Goal: Information Seeking & Learning: Learn about a topic

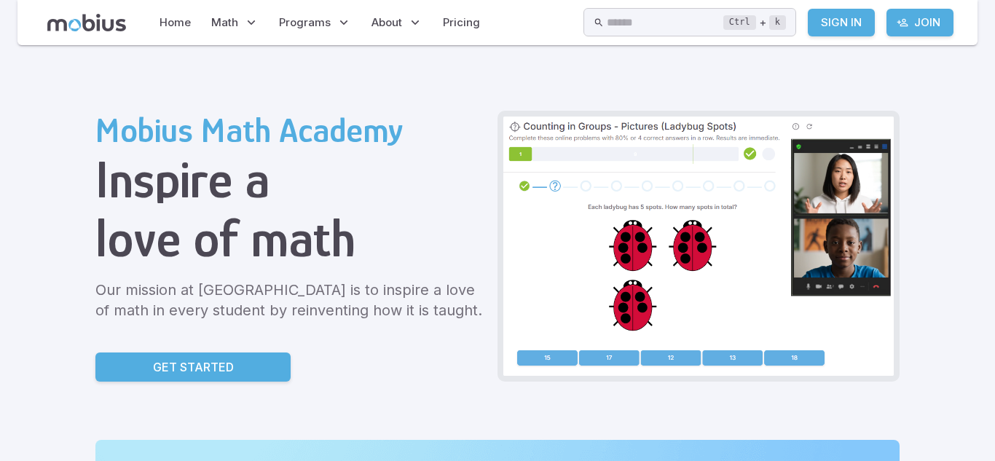
scroll to position [15, 0]
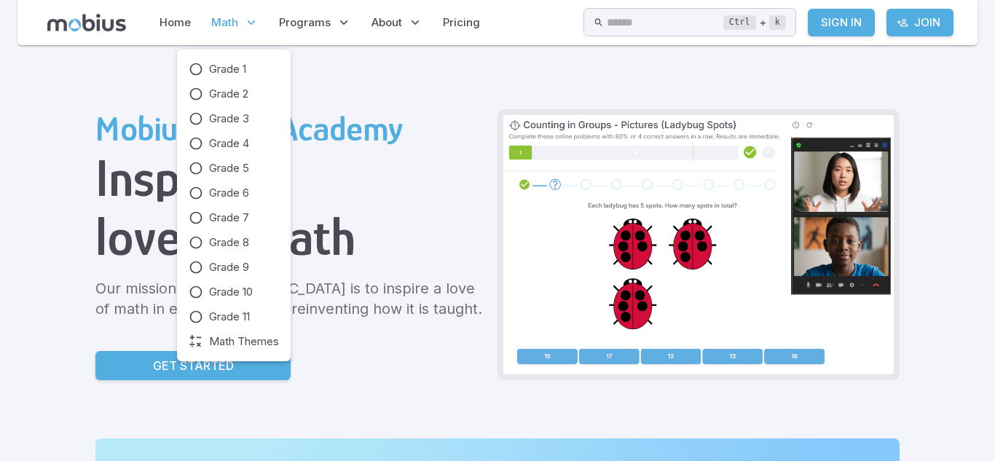
click at [216, 18] on span "Math" at bounding box center [224, 23] width 27 height 16
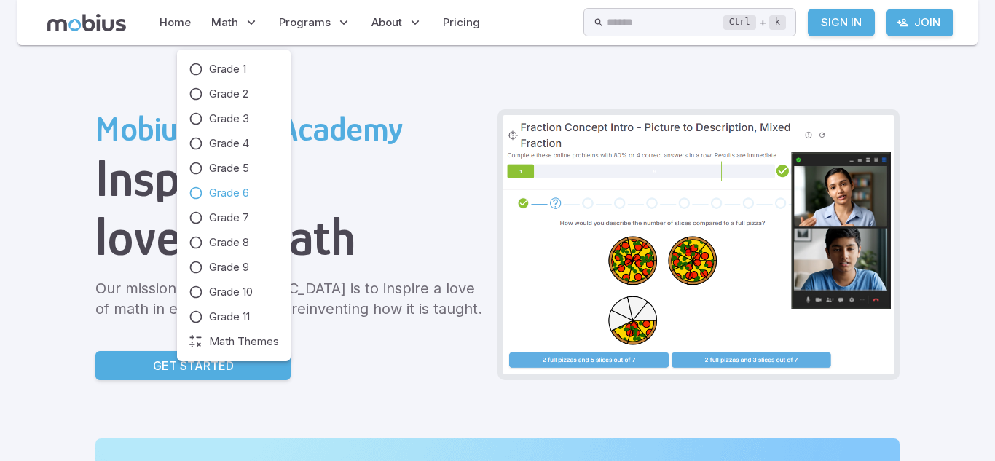
click at [194, 189] on icon at bounding box center [196, 193] width 15 height 15
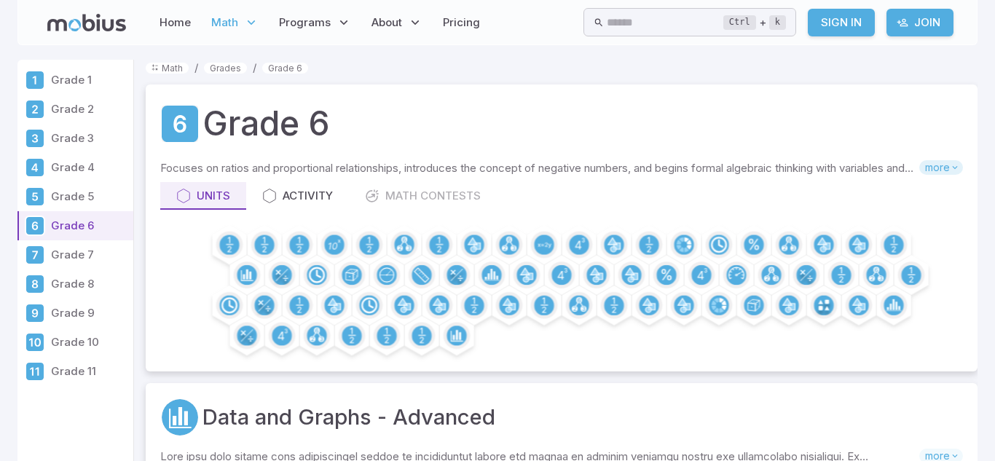
click at [942, 170] on span "more" at bounding box center [941, 167] width 44 height 15
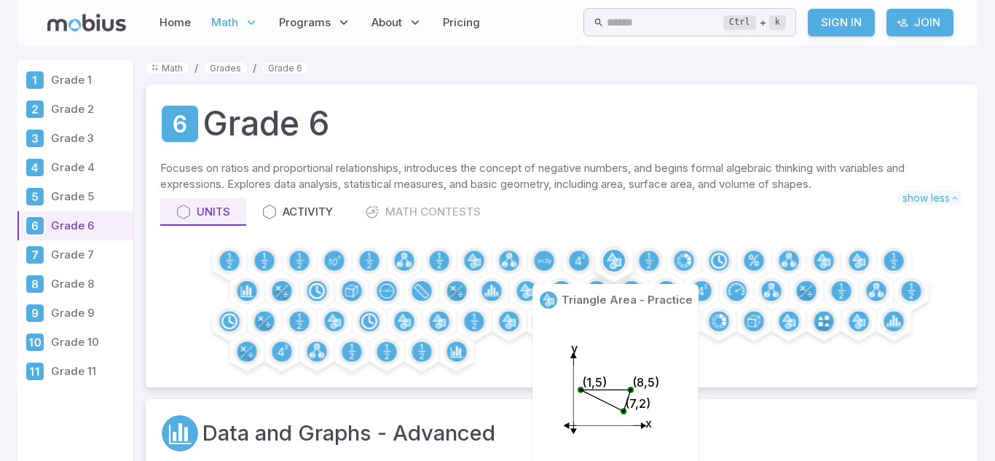
click at [613, 267] on icon at bounding box center [611, 260] width 9 height 15
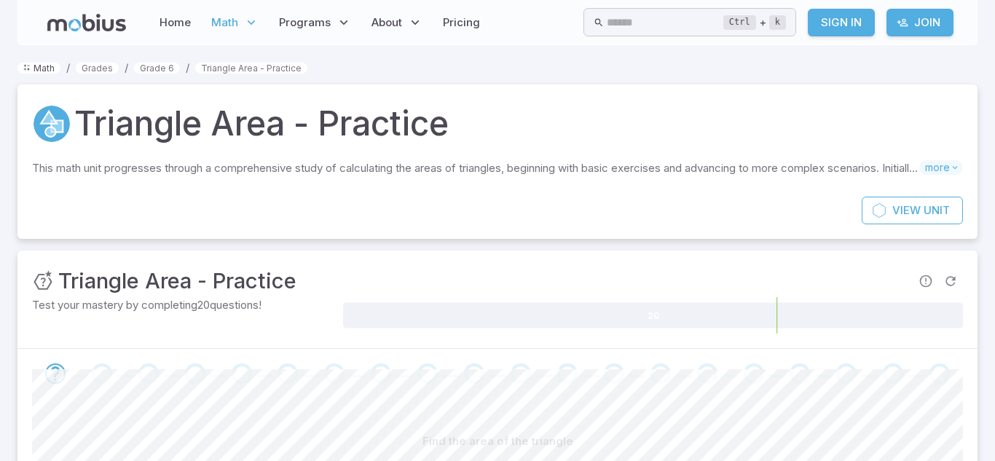
click at [35, 66] on link "Math" at bounding box center [38, 68] width 43 height 11
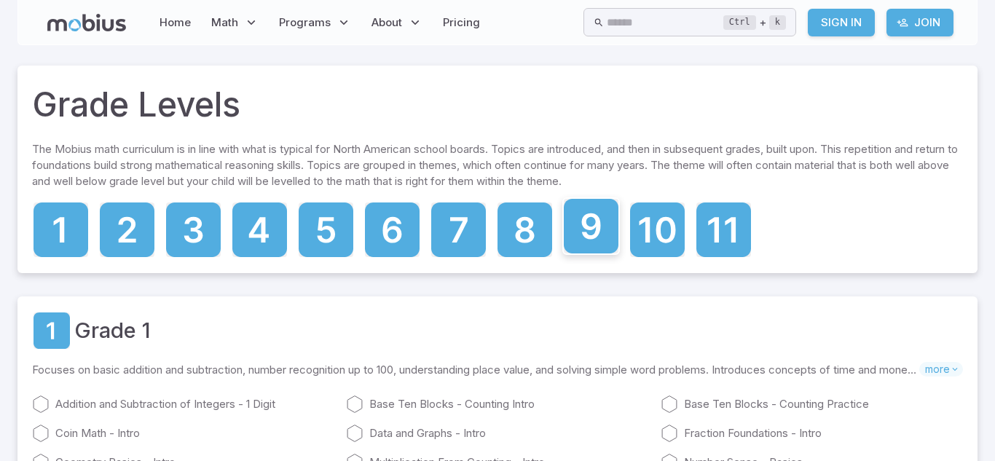
click at [588, 239] on icon at bounding box center [591, 226] width 19 height 26
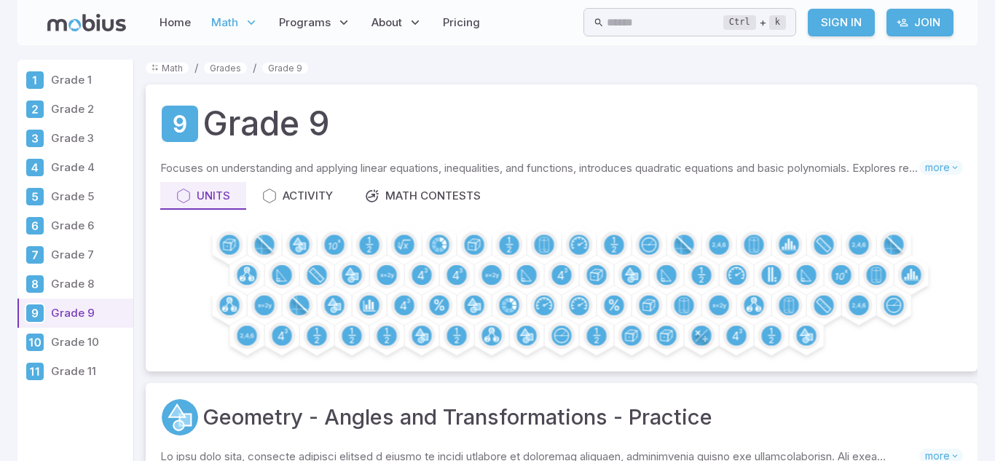
click at [66, 226] on p "Grade 6" at bounding box center [89, 226] width 76 height 16
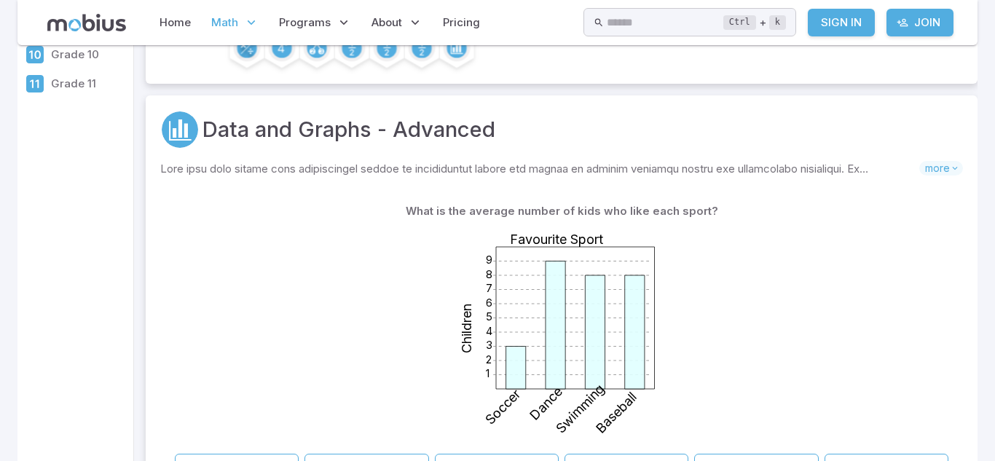
scroll to position [282, 0]
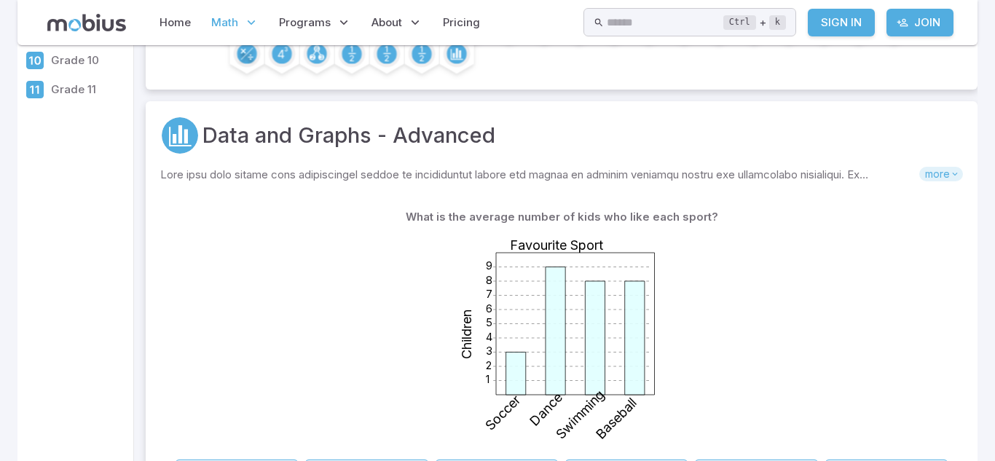
click at [945, 173] on span "more" at bounding box center [941, 174] width 44 height 15
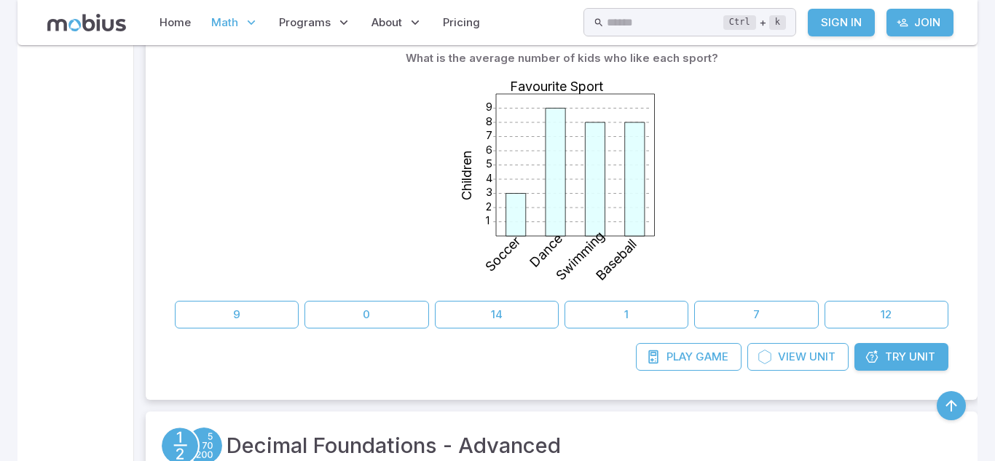
scroll to position [643, 0]
click at [201, 312] on button "9" at bounding box center [237, 316] width 124 height 28
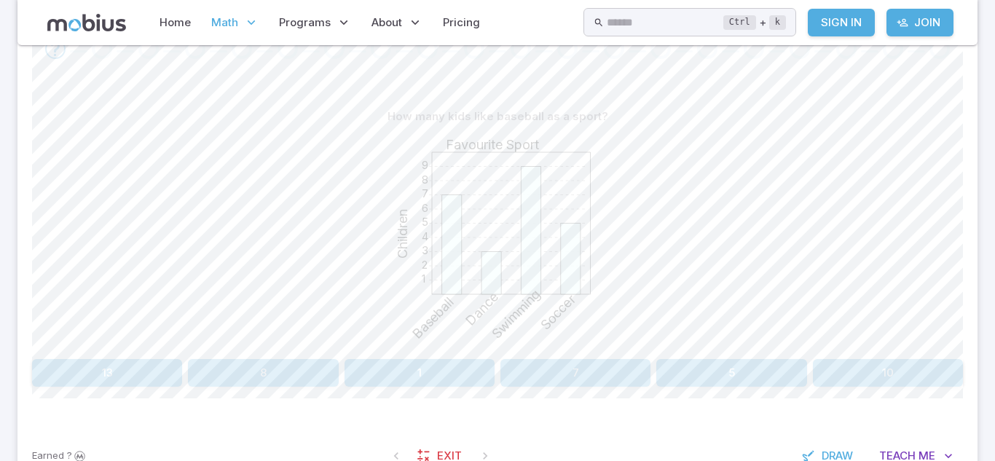
scroll to position [326, 0]
click at [537, 369] on button "7" at bounding box center [575, 372] width 150 height 28
click at [406, 377] on button "50" at bounding box center [419, 372] width 150 height 28
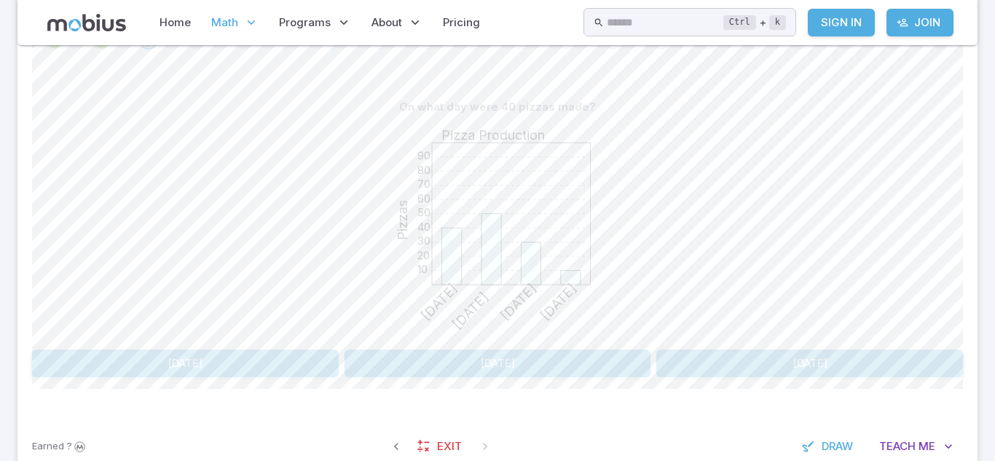
scroll to position [335, 0]
click at [499, 368] on button "[DATE]" at bounding box center [497, 363] width 307 height 28
click at [724, 363] on button "[DATE]" at bounding box center [809, 363] width 307 height 28
click at [724, 359] on button "Hockey" at bounding box center [614, 363] width 229 height 28
click at [242, 359] on button "Cricket" at bounding box center [146, 363] width 229 height 28
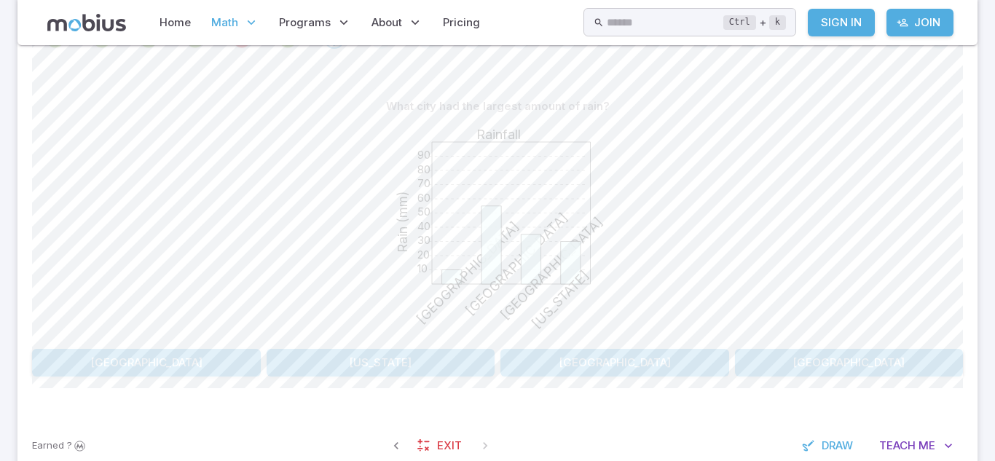
click at [537, 363] on button "[GEOGRAPHIC_DATA]" at bounding box center [614, 363] width 229 height 28
click at [920, 211] on div "1 2 3 4 5 6 7 8 9 Favourite Sport Children Baseball Dance Soccer Volleyball" at bounding box center [497, 231] width 931 height 223
click at [513, 365] on button "Dance" at bounding box center [614, 363] width 229 height 28
click at [757, 357] on button "Hockey" at bounding box center [849, 363] width 229 height 28
click at [601, 363] on button "7" at bounding box center [575, 363] width 150 height 28
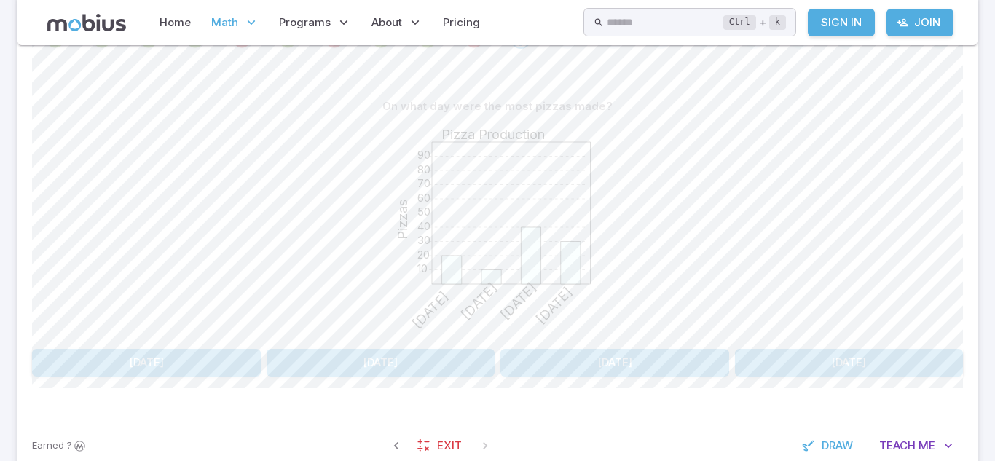
click at [338, 369] on button "[DATE]" at bounding box center [381, 363] width 229 height 28
click at [152, 369] on button "13" at bounding box center [107, 363] width 150 height 28
click at [668, 358] on button "Rabbit" at bounding box center [731, 363] width 462 height 28
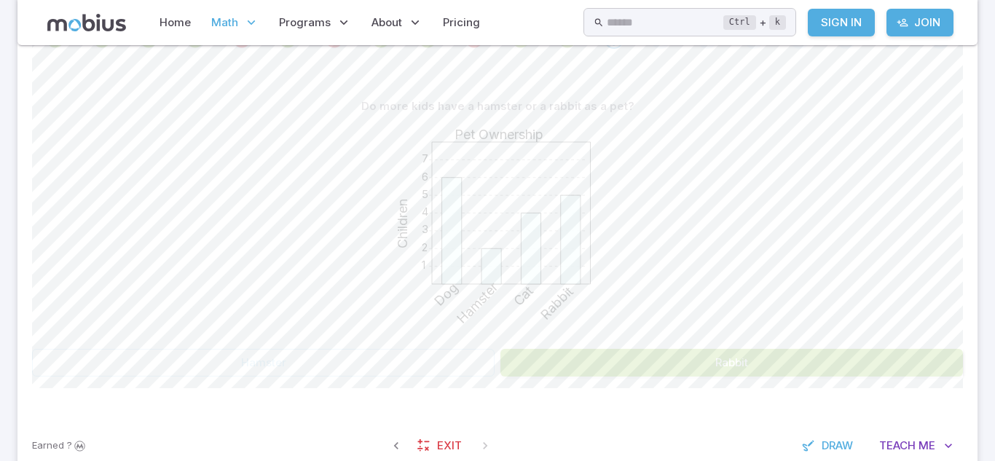
click at [668, 358] on button "Rabbit" at bounding box center [731, 363] width 462 height 28
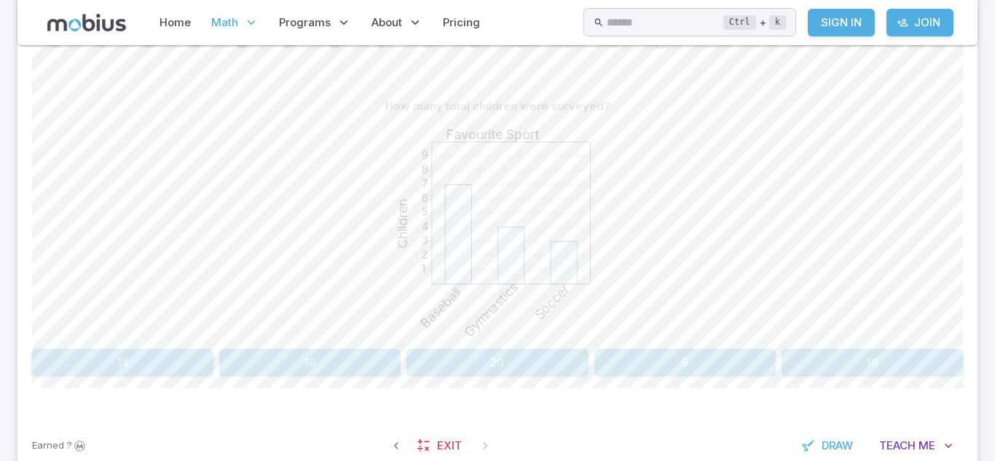
click at [628, 254] on div "1 2 3 4 5 6 7 8 9 Favourite Sport Children Baseball Gymnastics Soccer" at bounding box center [497, 231] width 931 height 223
click at [821, 444] on span "Draw" at bounding box center [836, 446] width 31 height 16
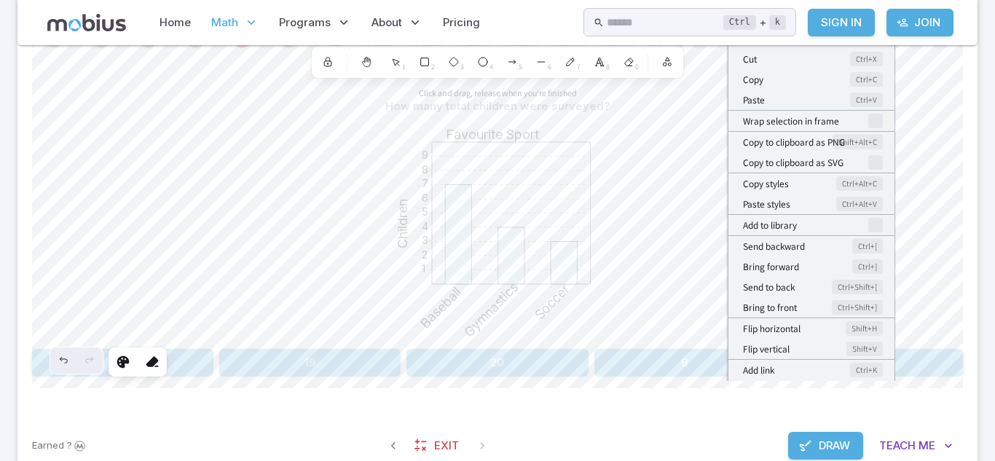
click at [726, 156] on div "Cut Ctrl+X Copy Ctrl+C Paste Ctrl+V Wrap selection in frame Copy to clipboard a…" at bounding box center [810, 211] width 169 height 339
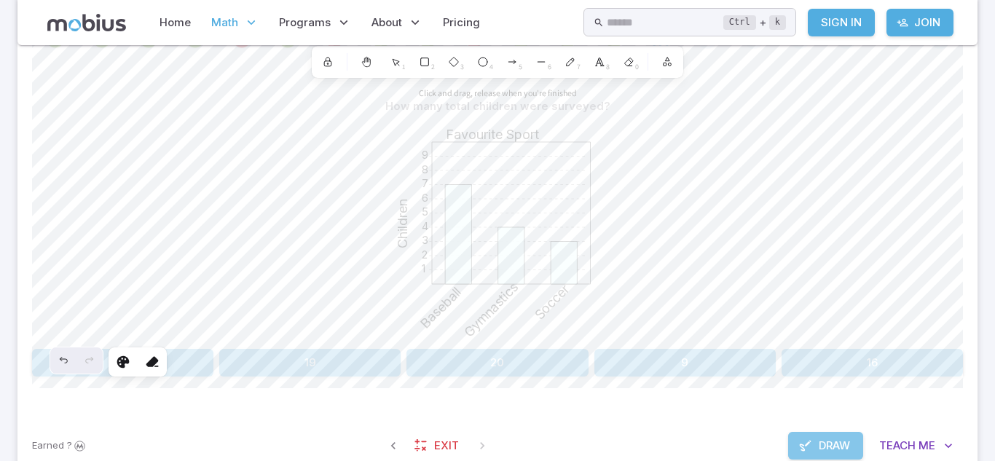
click at [792, 440] on button "Draw" at bounding box center [825, 446] width 75 height 28
click at [192, 356] on button "14" at bounding box center [122, 363] width 181 height 28
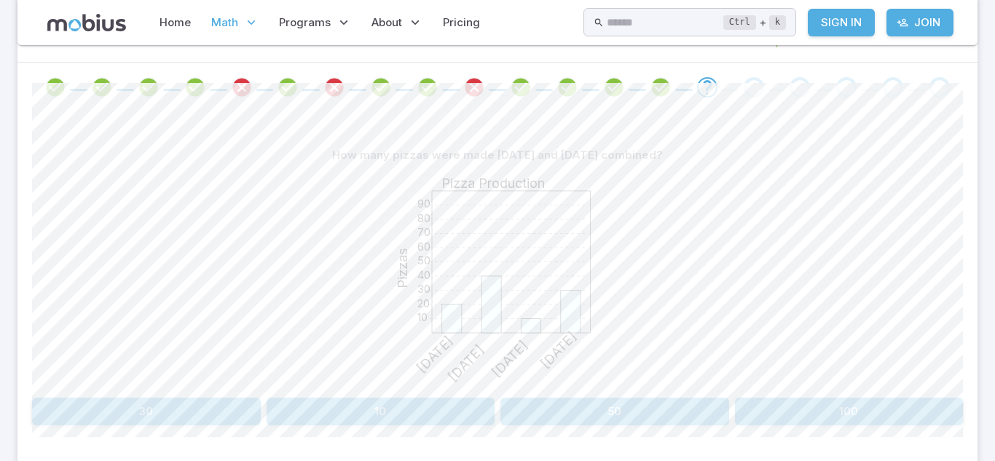
scroll to position [285, 0]
click at [122, 415] on button "30" at bounding box center [146, 412] width 229 height 28
click at [904, 414] on button "30" at bounding box center [888, 412] width 150 height 28
click at [347, 411] on button "[DATE] and [DATE]" at bounding box center [309, 412] width 181 height 28
click at [449, 181] on text "Favourite Sport" at bounding box center [492, 183] width 93 height 15
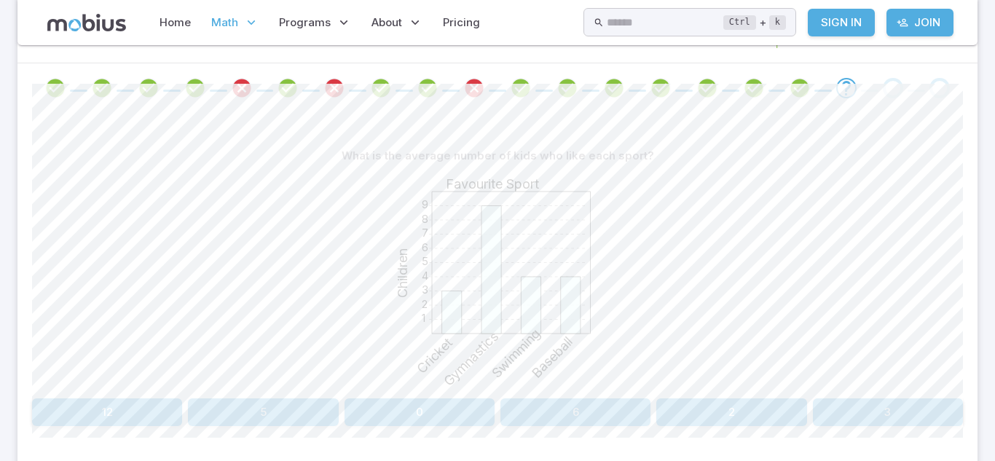
click at [767, 411] on button "2" at bounding box center [731, 412] width 150 height 28
click at [684, 414] on button "[DATE] and [DATE]" at bounding box center [684, 412] width 181 height 28
click at [695, 409] on button "45" at bounding box center [731, 412] width 150 height 28
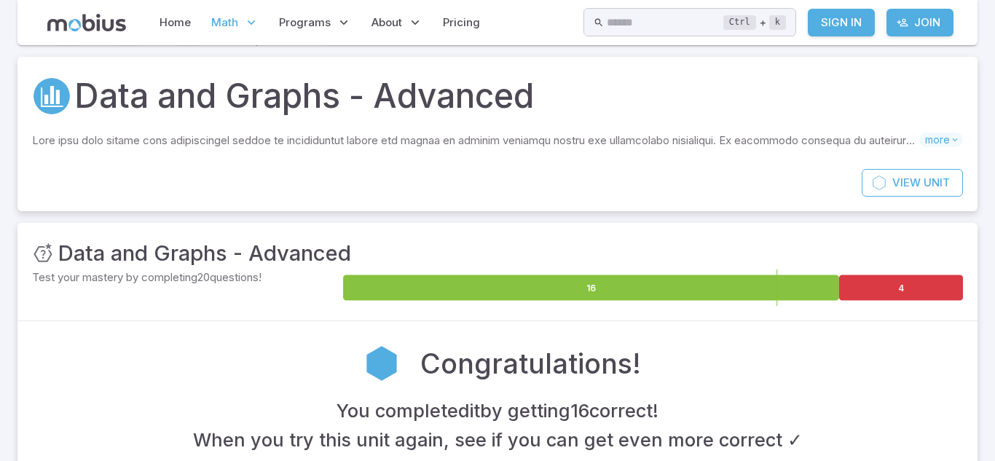
scroll to position [0, 0]
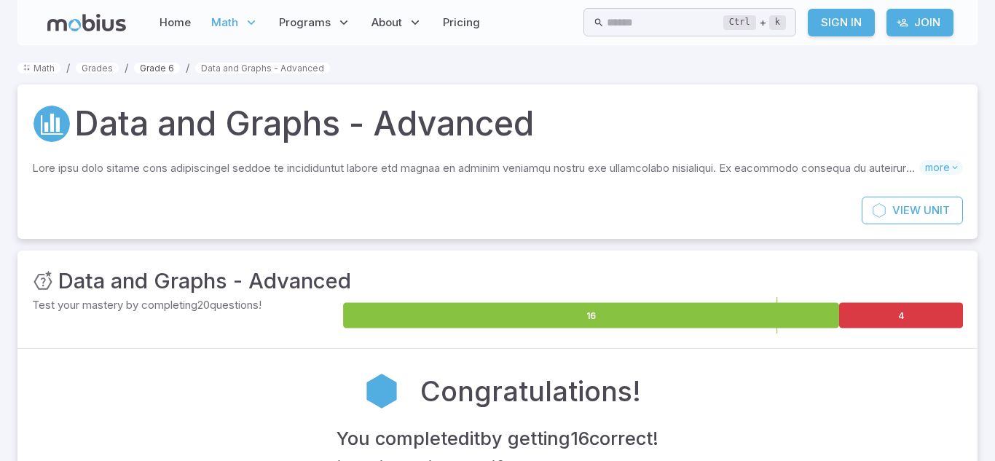
click at [139, 65] on link "Grade 6" at bounding box center [157, 68] width 46 height 11
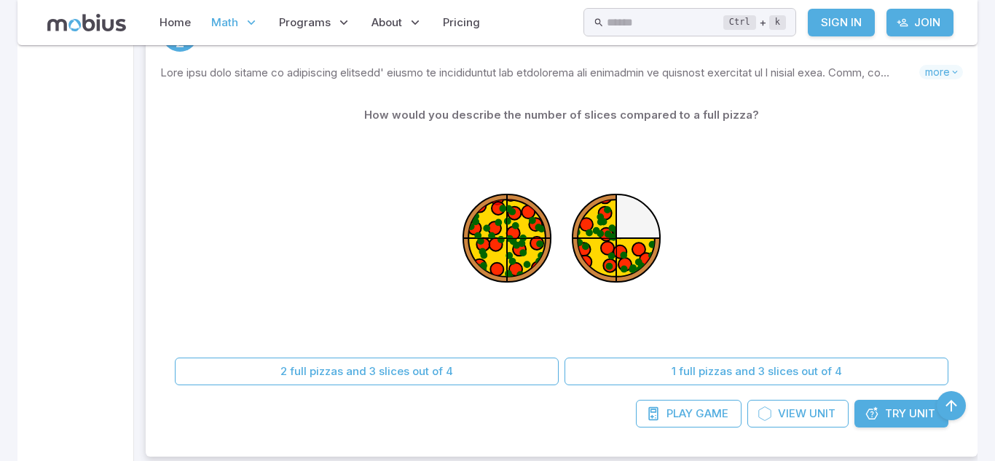
scroll to position [1604, 0]
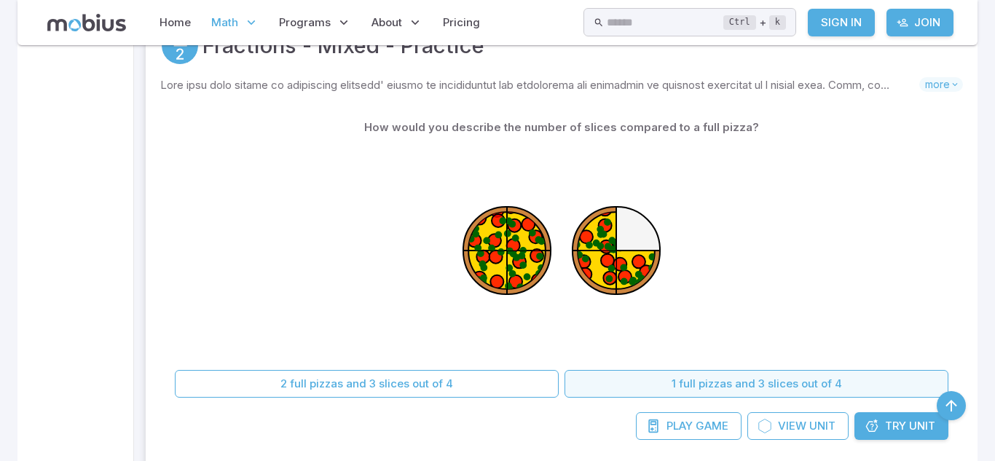
click at [719, 379] on button "1 full pizzas and 3 slices out of 4" at bounding box center [756, 384] width 384 height 28
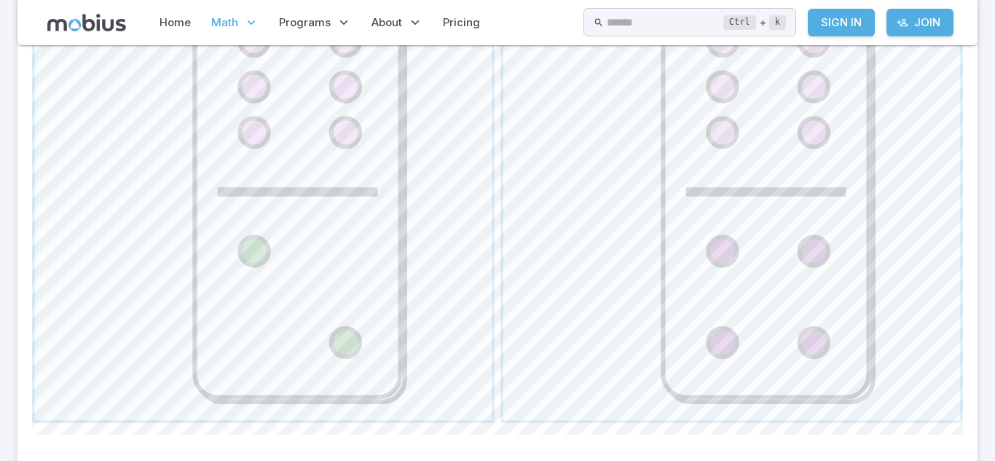
scroll to position [720, 0]
click at [687, 334] on span "button" at bounding box center [731, 195] width 457 height 457
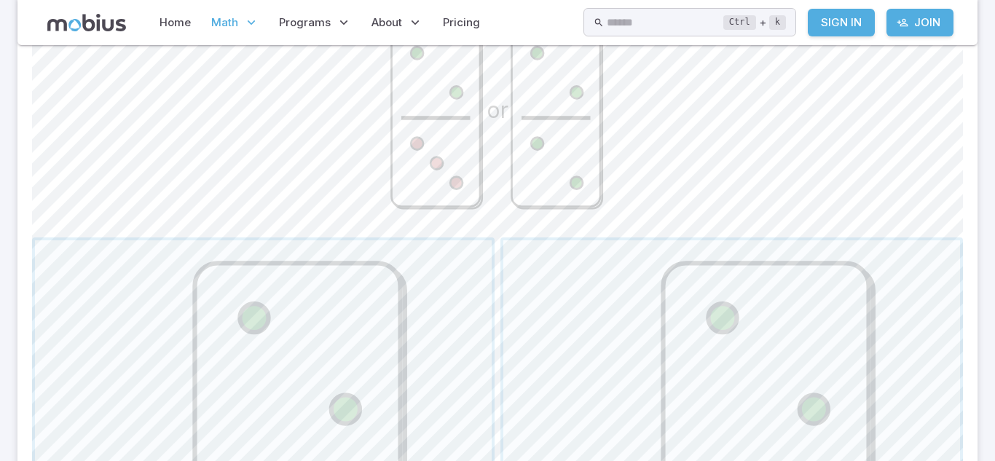
scroll to position [447, 0]
click at [687, 333] on span "button" at bounding box center [731, 468] width 457 height 457
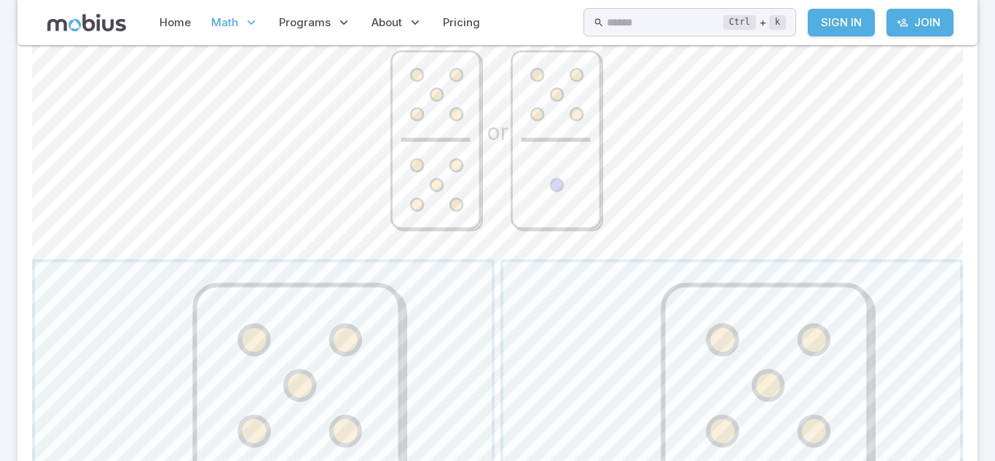
scroll to position [422, 0]
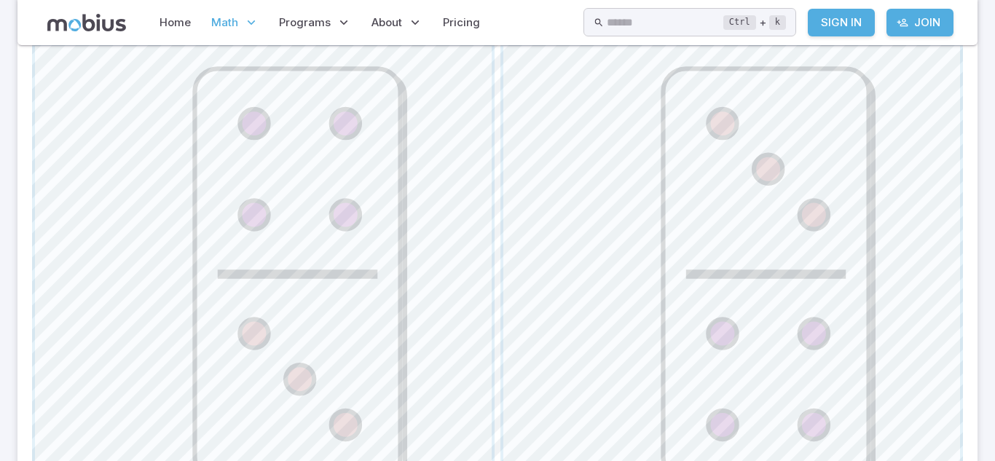
scroll to position [639, 0]
click at [201, 224] on span "button" at bounding box center [263, 275] width 457 height 457
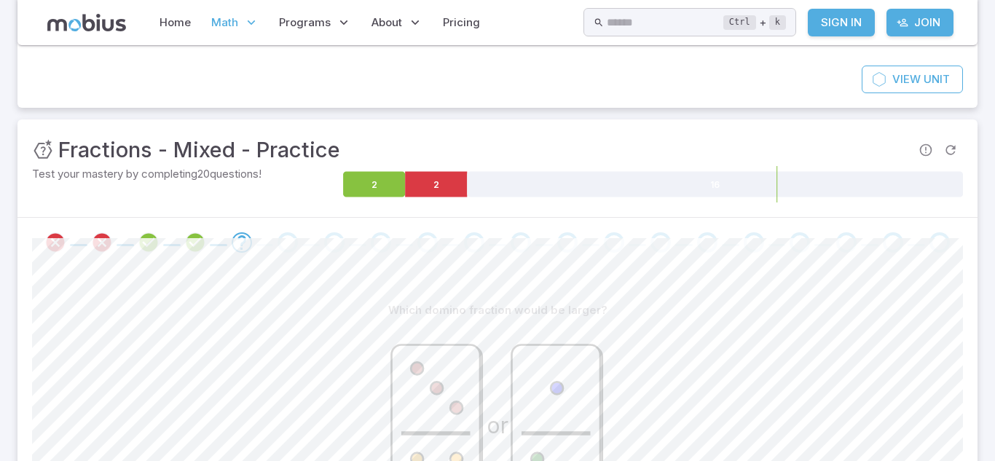
scroll to position [132, 0]
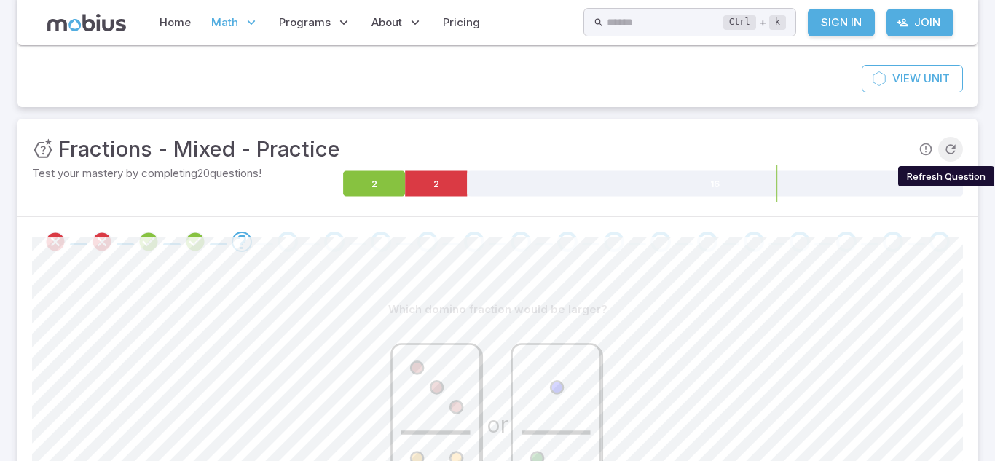
click at [947, 148] on icon "Refresh Question" at bounding box center [950, 149] width 15 height 15
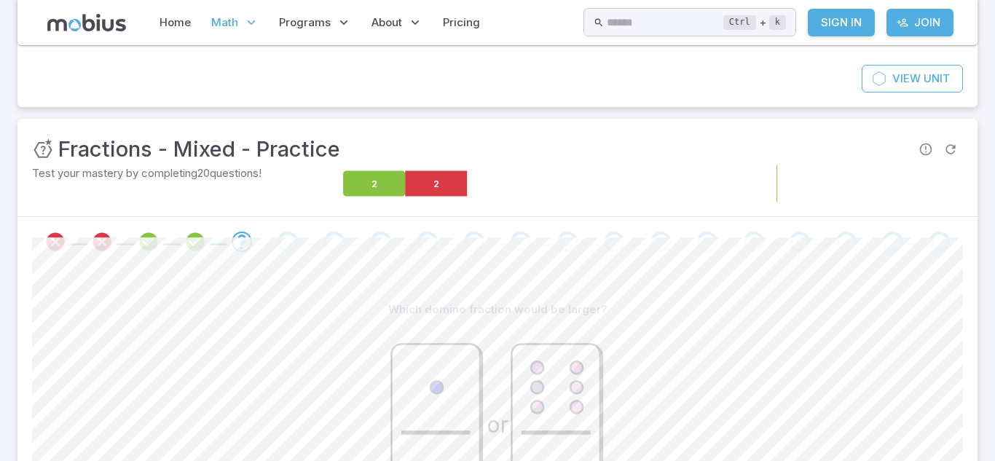
click at [788, 178] on icon at bounding box center [716, 183] width 496 height 25
click at [750, 186] on icon at bounding box center [716, 183] width 496 height 25
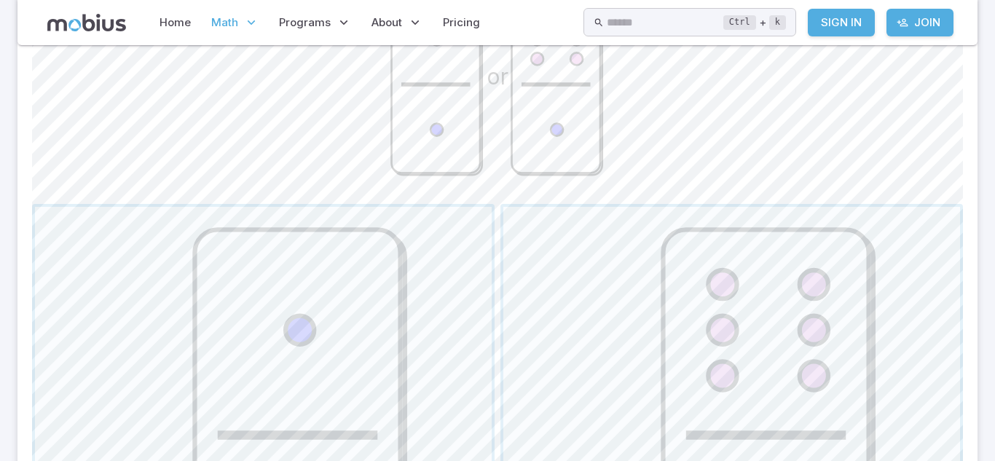
scroll to position [479, 0]
click at [660, 337] on span "button" at bounding box center [731, 436] width 457 height 457
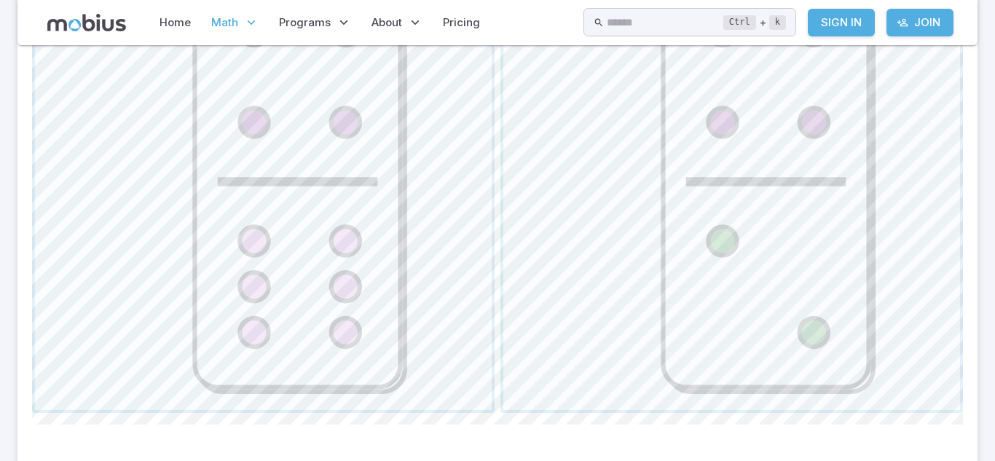
scroll to position [737, 0]
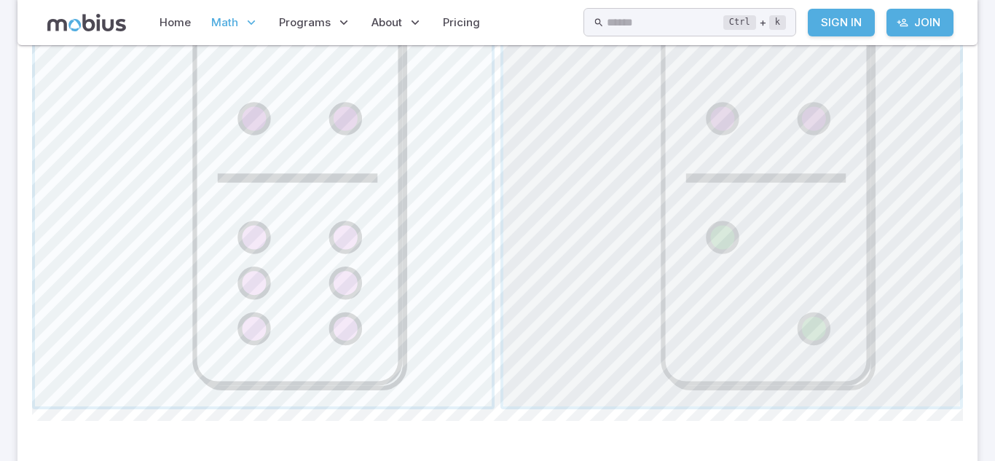
click at [601, 299] on span "button" at bounding box center [731, 178] width 457 height 457
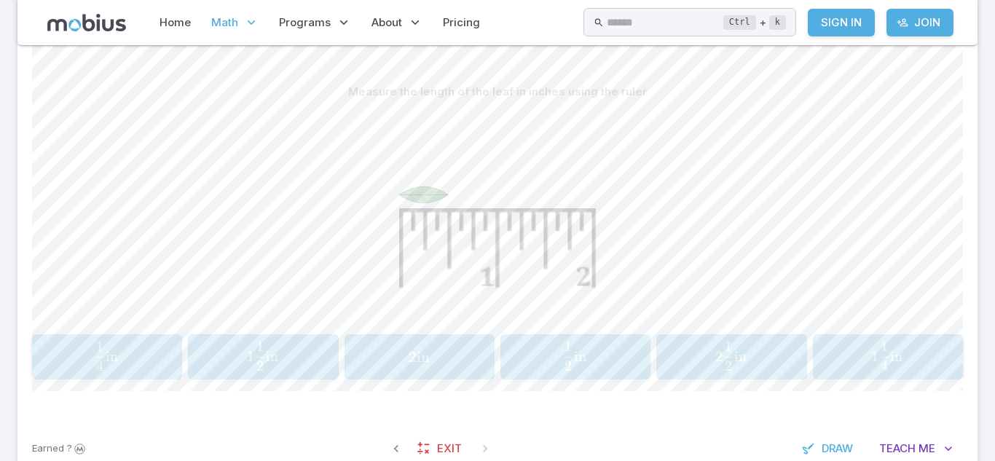
scroll to position [354, 0]
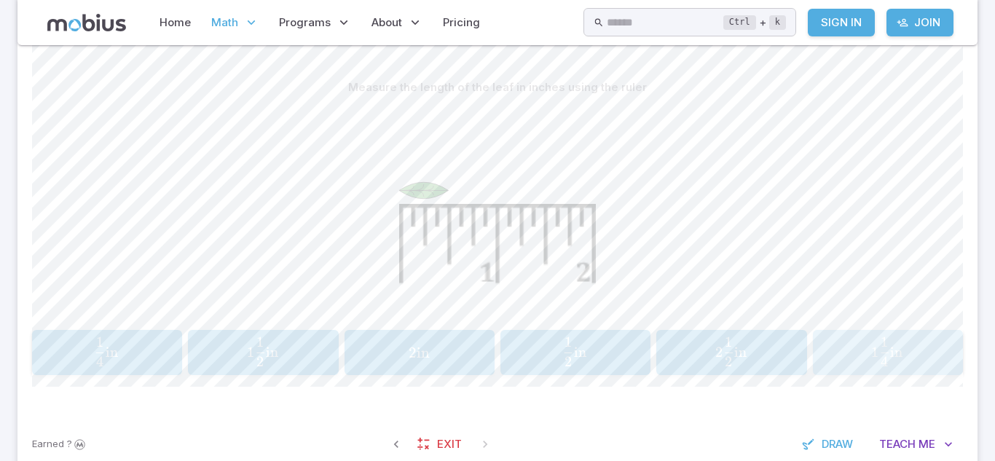
click at [888, 349] on span "​" at bounding box center [888, 347] width 1 height 20
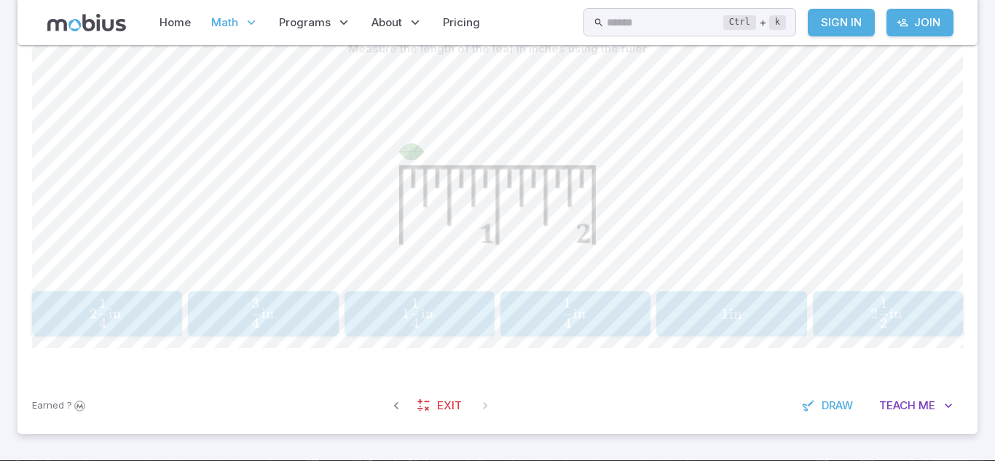
scroll to position [390, 0]
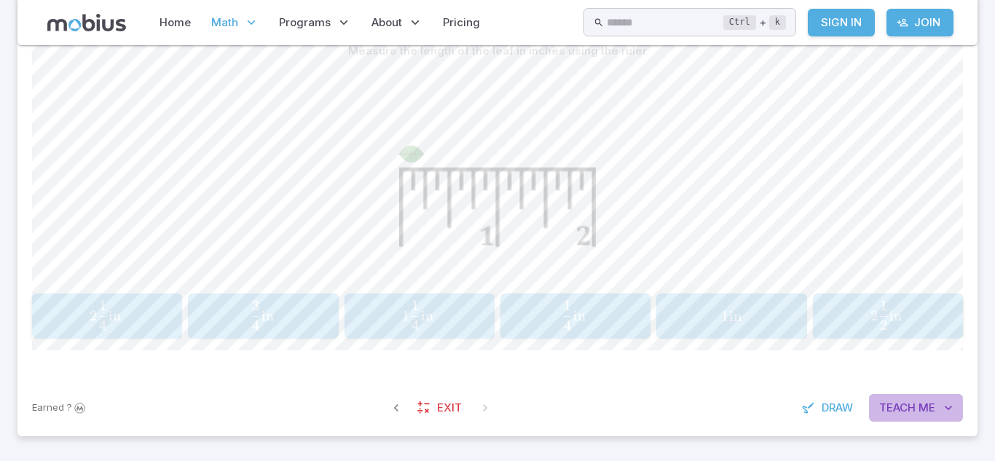
click at [883, 407] on span "Teach" at bounding box center [897, 408] width 36 height 16
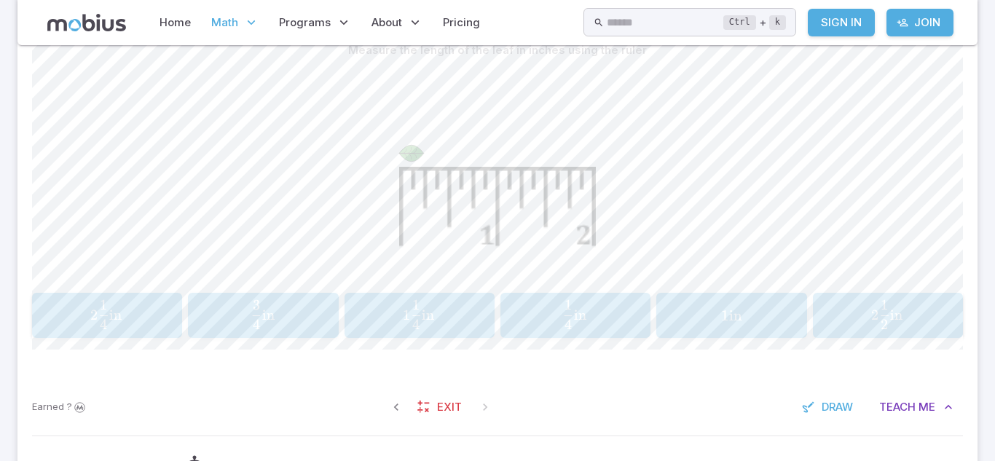
scroll to position [393, 0]
click at [437, 412] on span "Exit" at bounding box center [449, 406] width 25 height 16
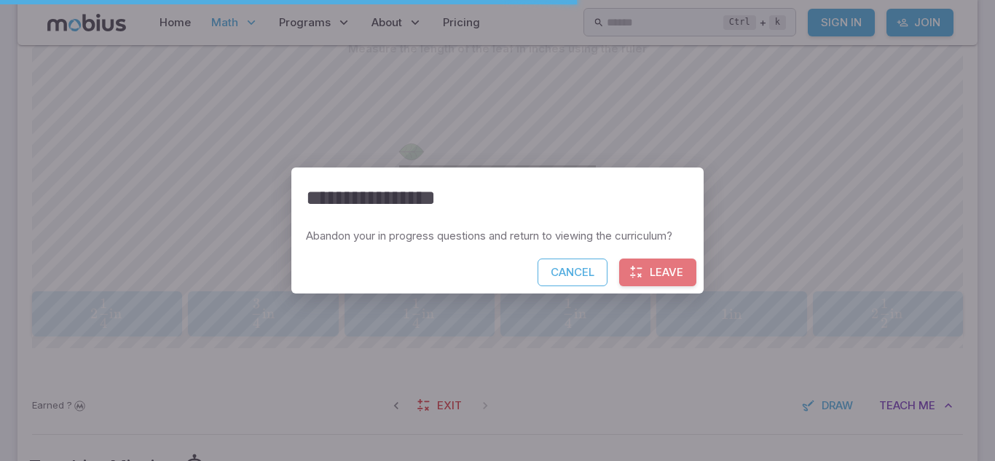
click at [647, 272] on button "Leave" at bounding box center [657, 273] width 77 height 28
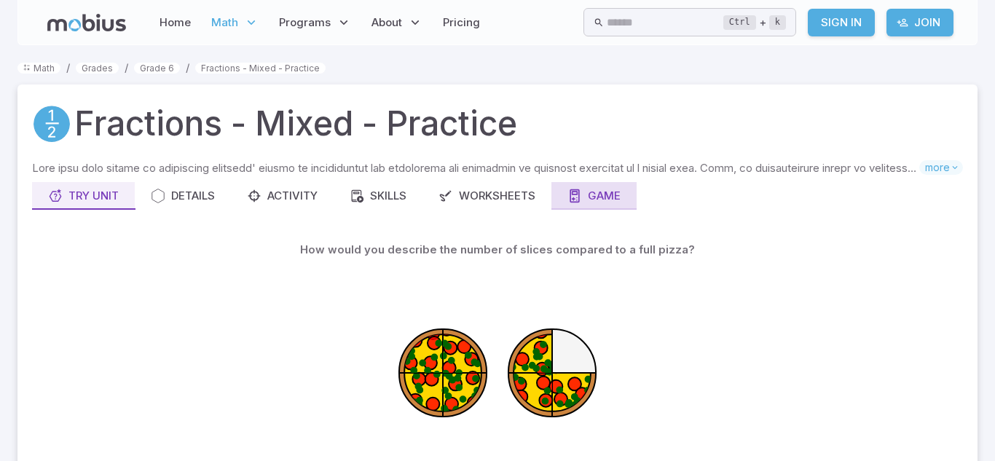
click at [577, 200] on icon at bounding box center [574, 196] width 15 height 15
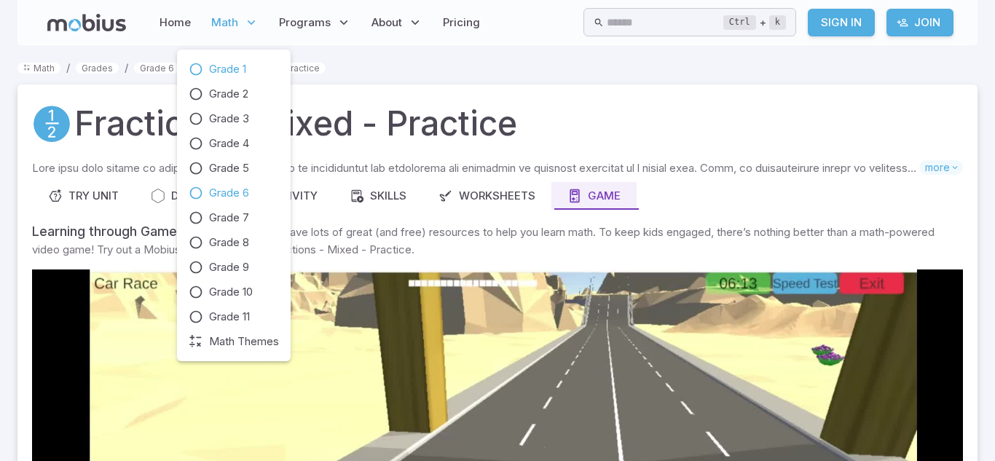
click at [248, 67] on link "Grade 1" at bounding box center [234, 69] width 90 height 16
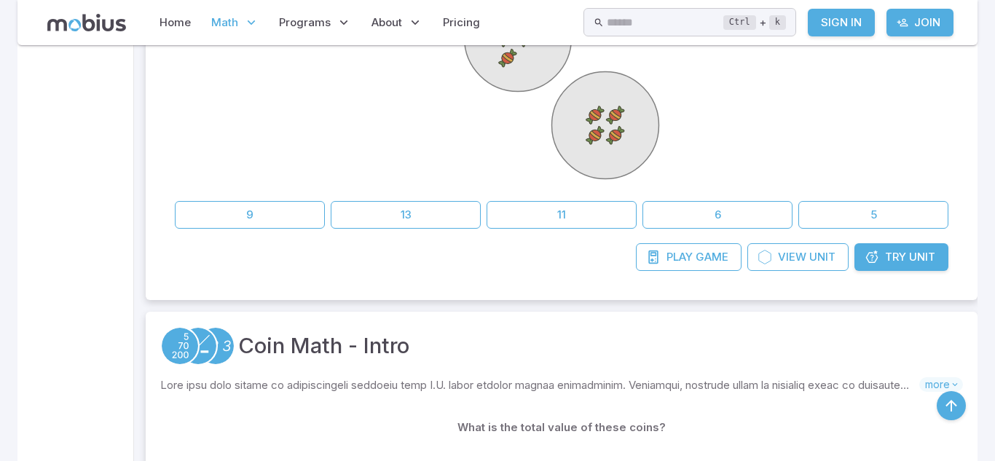
scroll to position [457, 0]
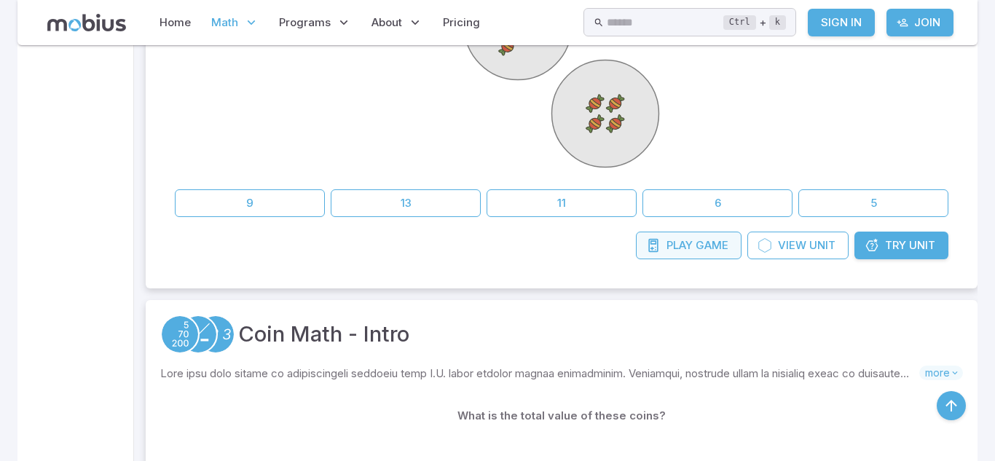
click at [658, 251] on icon at bounding box center [653, 245] width 15 height 15
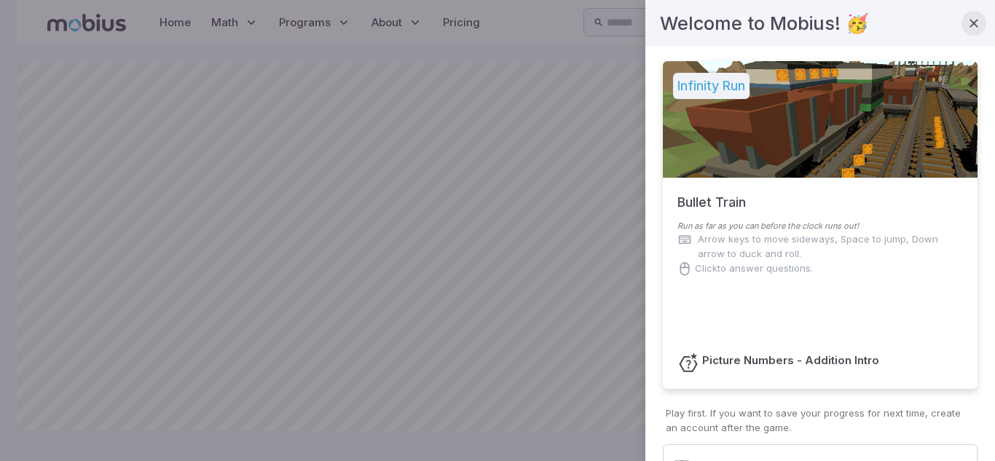
click at [974, 29] on icon "button" at bounding box center [973, 23] width 15 height 15
